Goal: Transaction & Acquisition: Purchase product/service

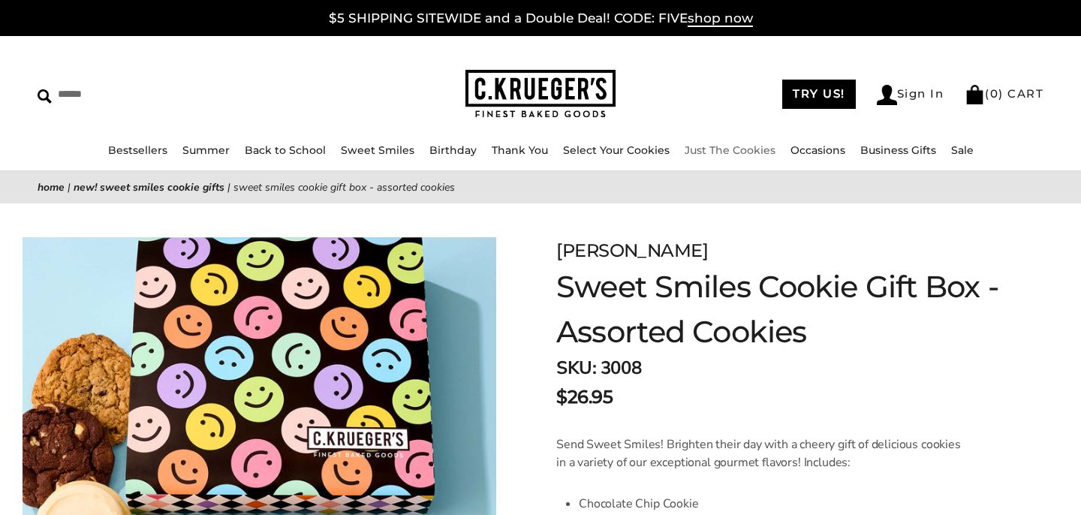
click at [723, 152] on link "Just The Cookies" at bounding box center [730, 150] width 91 height 14
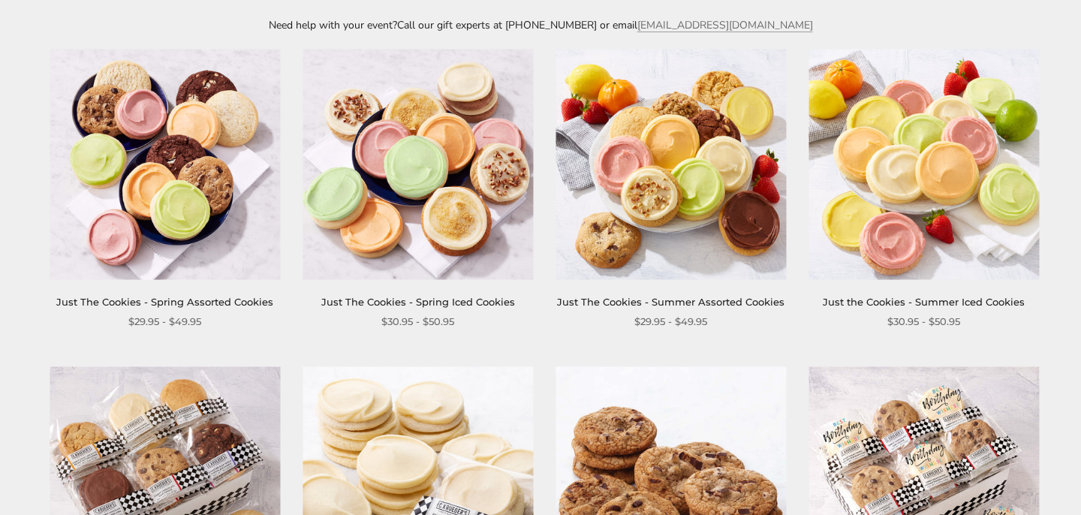
scroll to position [279, 0]
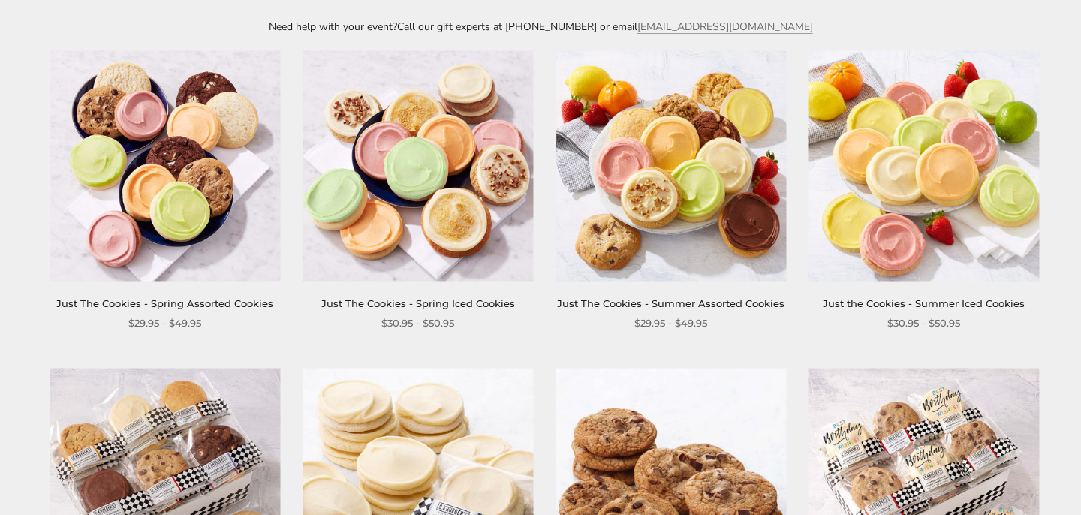
click at [470, 146] on img at bounding box center [418, 165] width 231 height 231
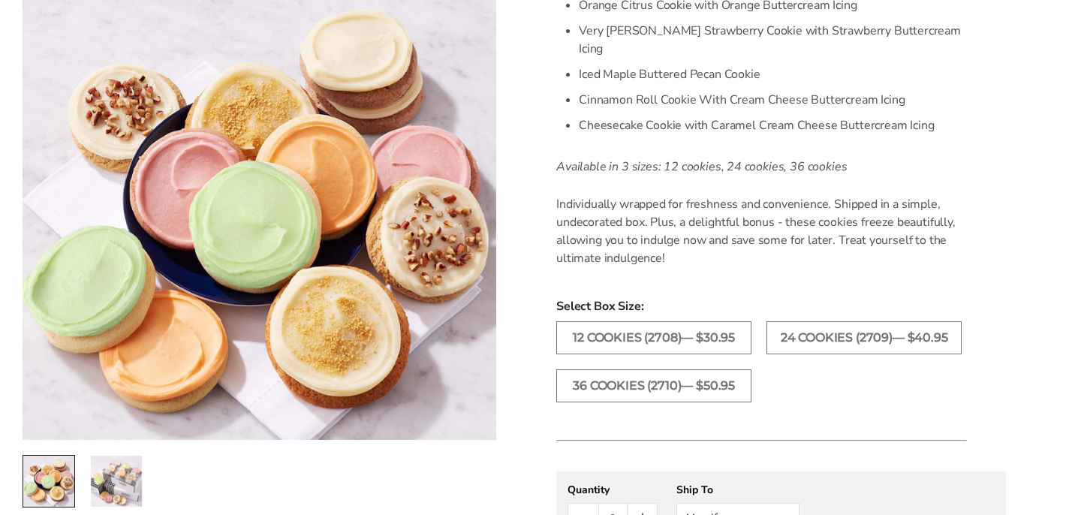
scroll to position [616, 0]
